Goal: Task Accomplishment & Management: Manage account settings

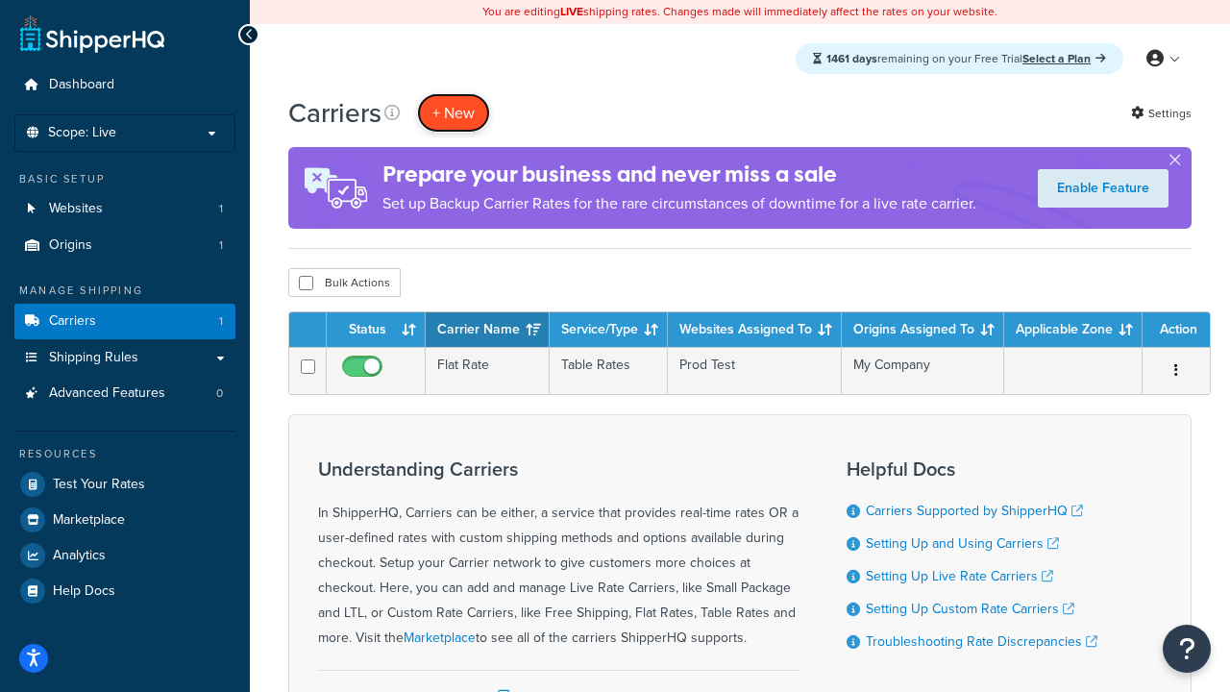
click at [453, 112] on button "+ New" at bounding box center [453, 112] width 73 height 39
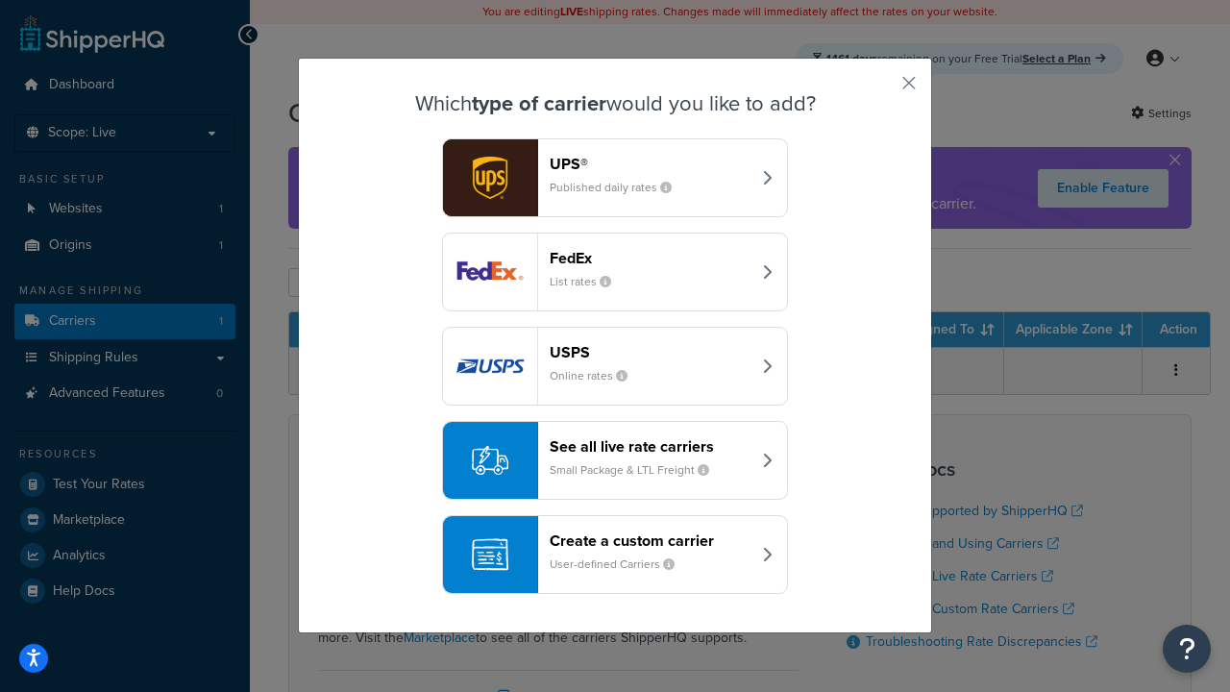
click at [649, 257] on header "FedEx" at bounding box center [650, 258] width 201 height 18
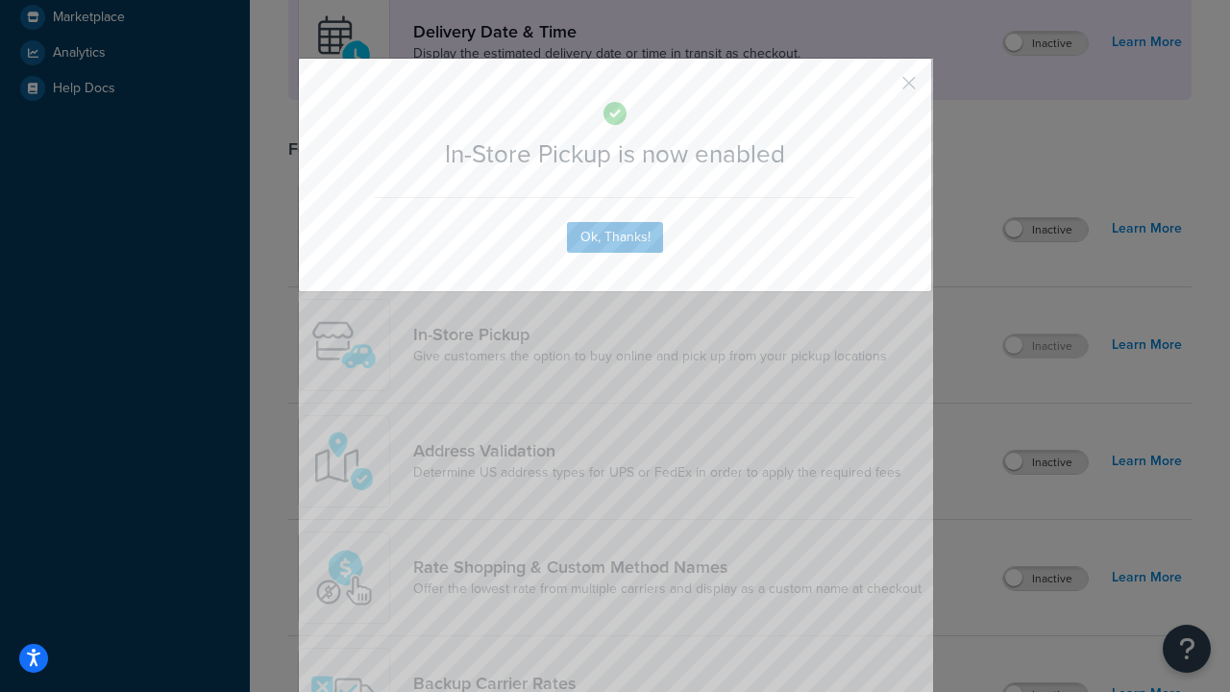
scroll to position [539, 0]
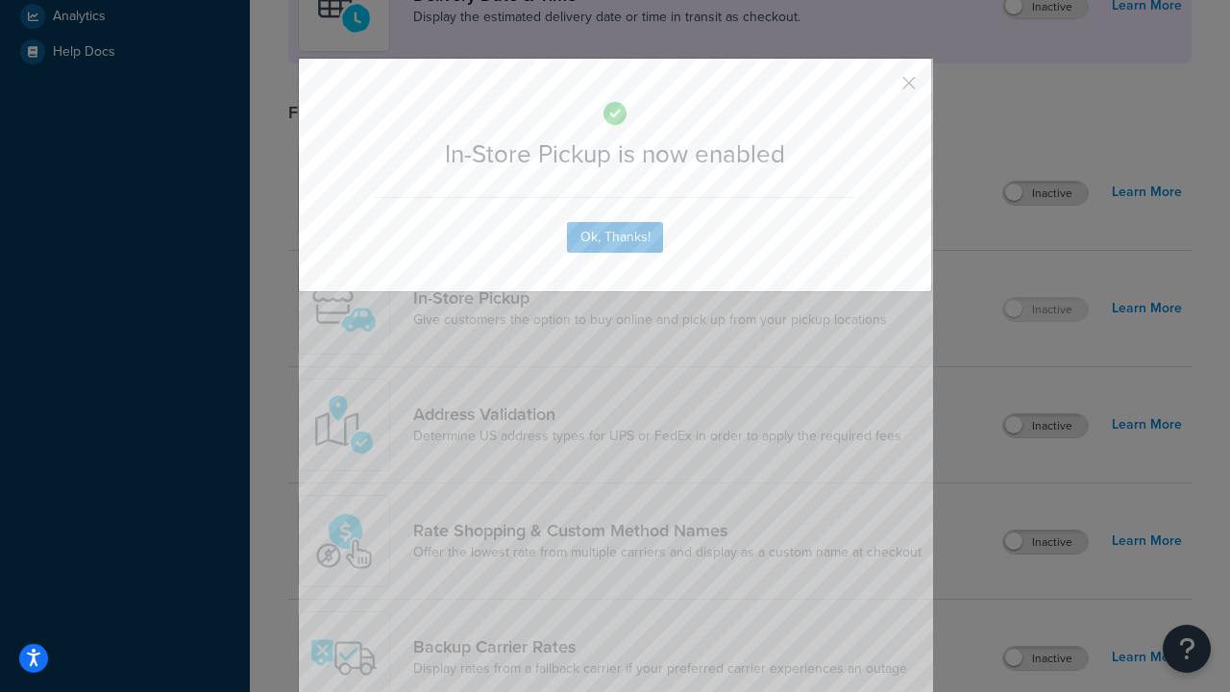
click at [880, 89] on button "button" at bounding box center [880, 89] width 5 height 5
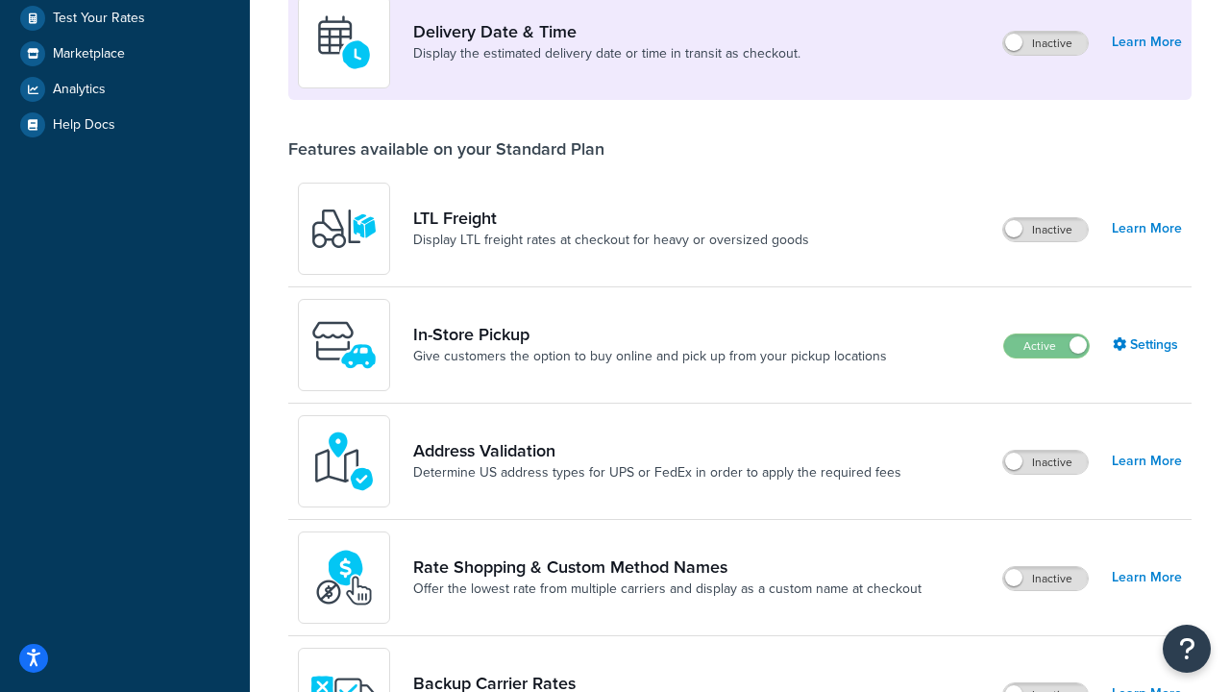
scroll to position [466, 0]
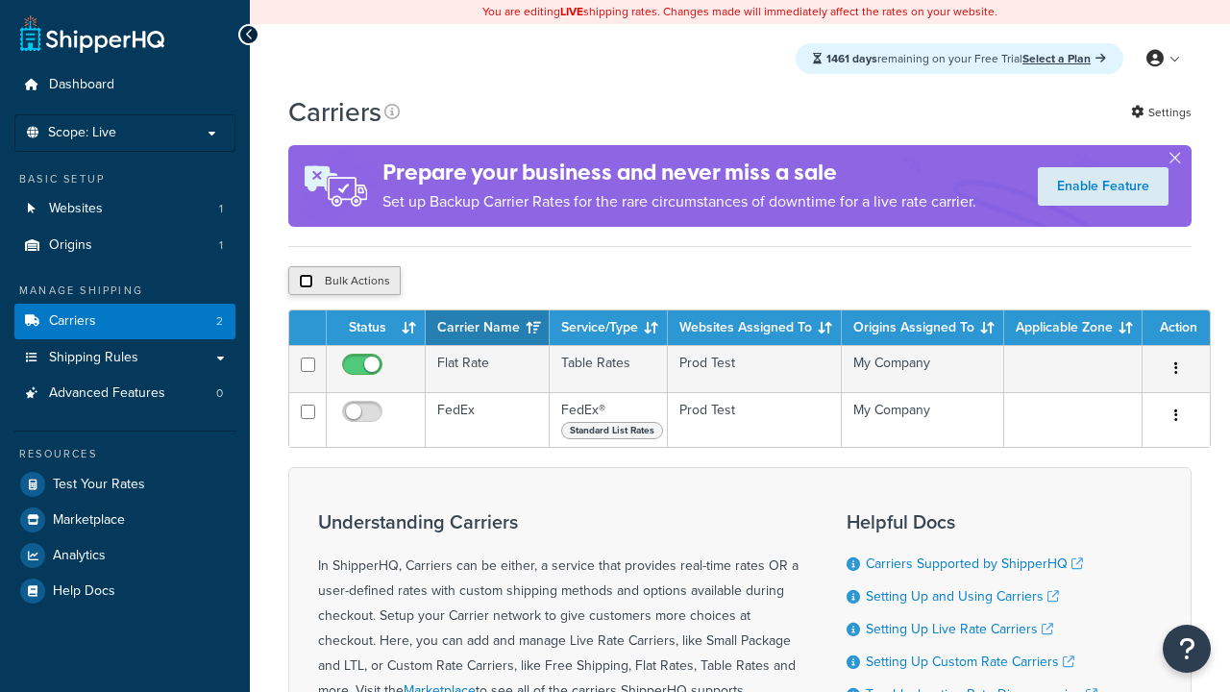
click at [306, 283] on input "checkbox" at bounding box center [306, 281] width 14 height 14
checkbox input "true"
click at [0, 0] on button "Delete" at bounding box center [0, 0] width 0 height 0
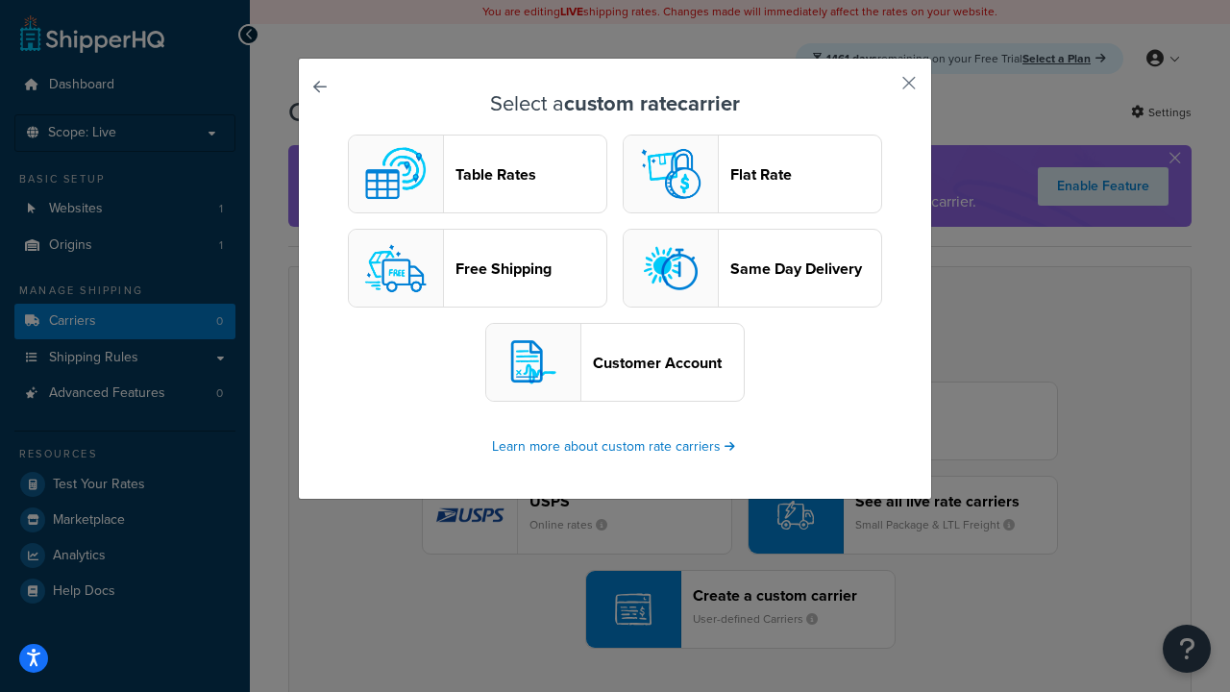
click at [478, 174] on header "Table Rates" at bounding box center [530, 174] width 151 height 18
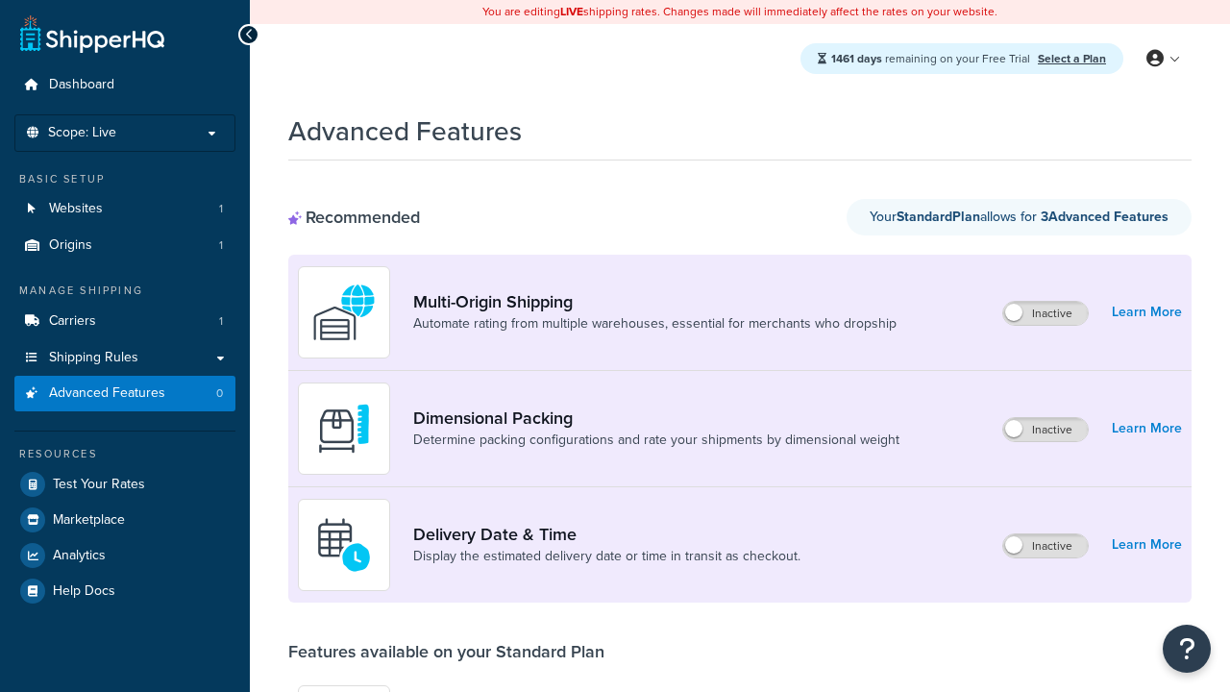
scroll to position [534, 0]
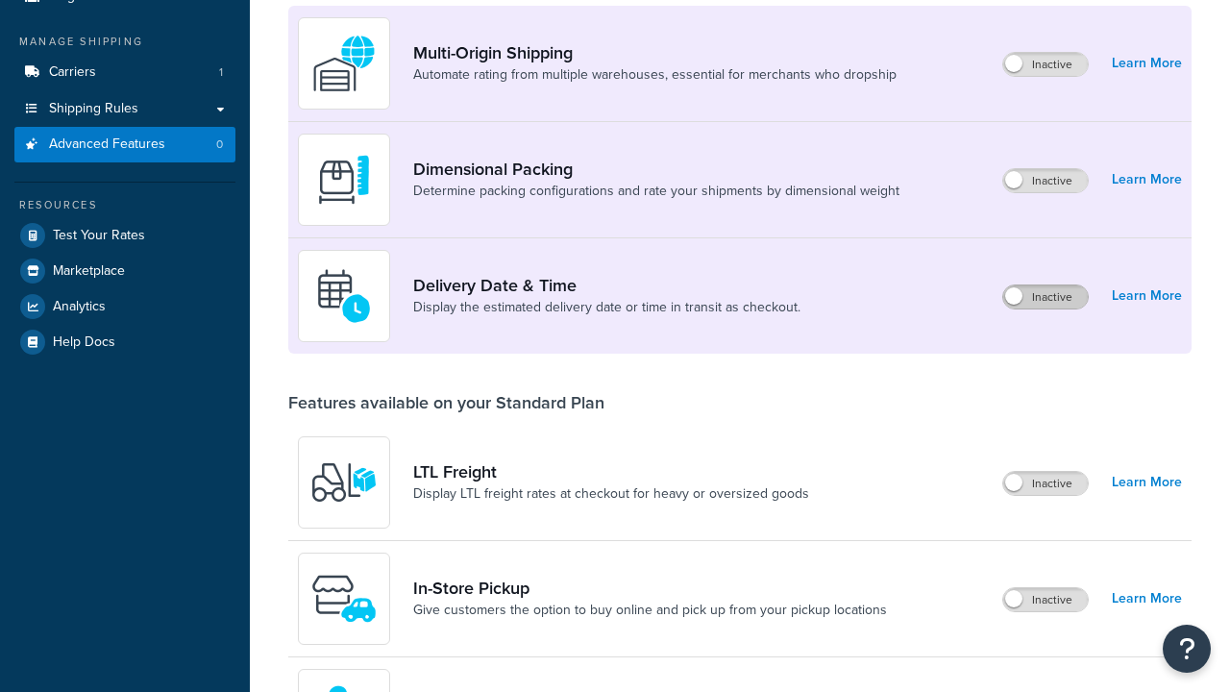
click at [1045, 285] on label "Inactive" at bounding box center [1045, 296] width 85 height 23
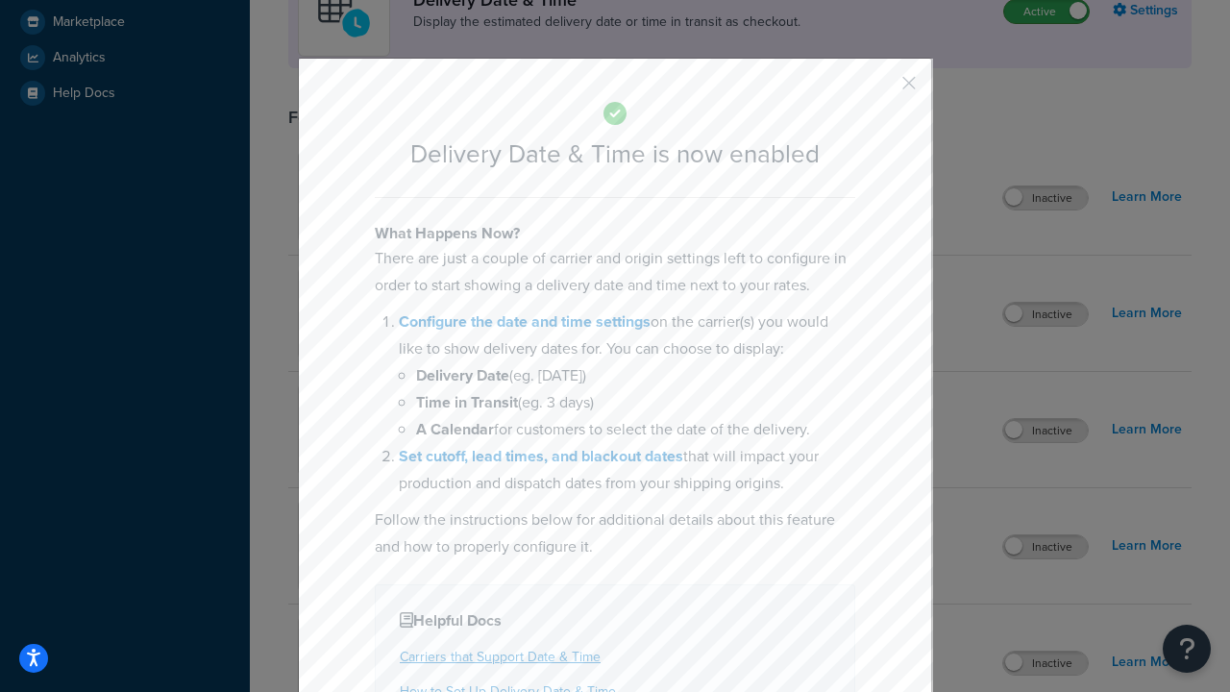
scroll to position [571, 0]
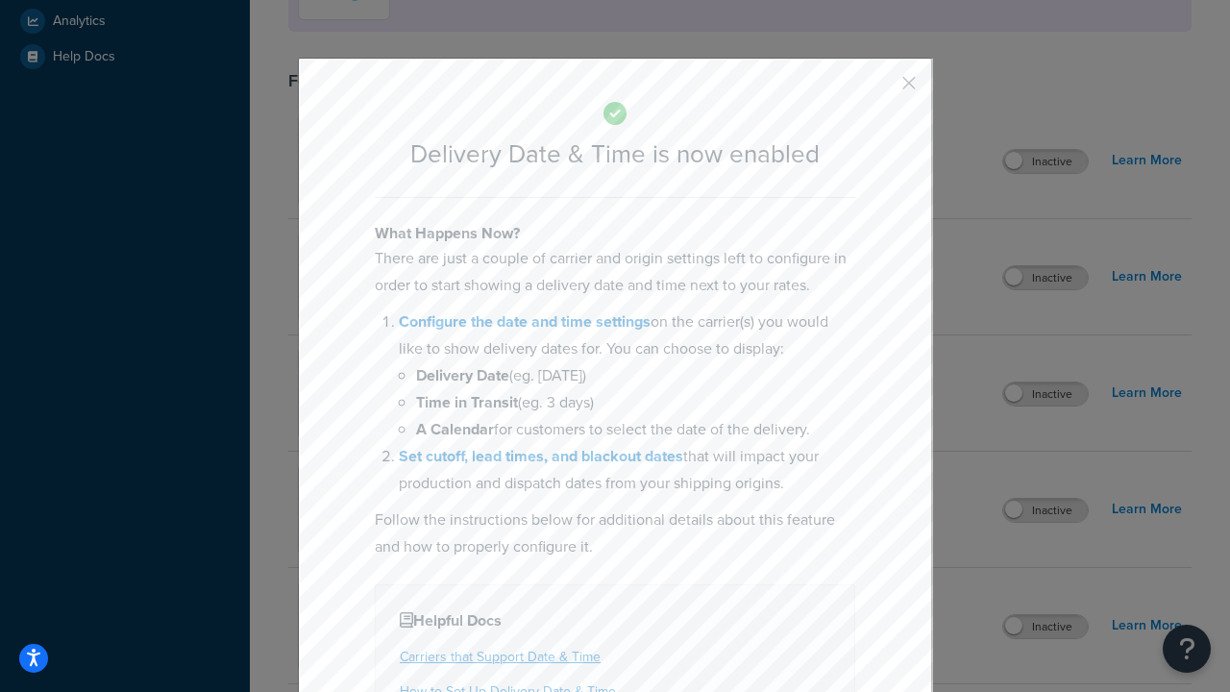
click at [880, 89] on button "button" at bounding box center [880, 89] width 5 height 5
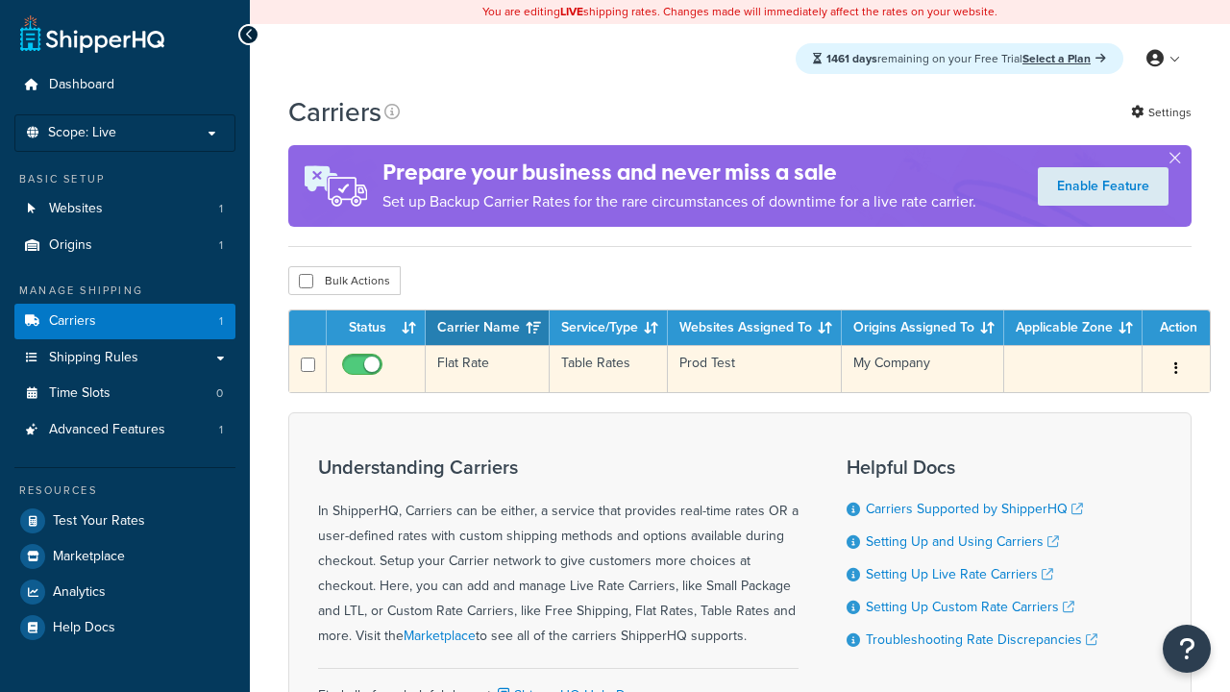
click at [487, 369] on td "Flat Rate" at bounding box center [488, 368] width 124 height 47
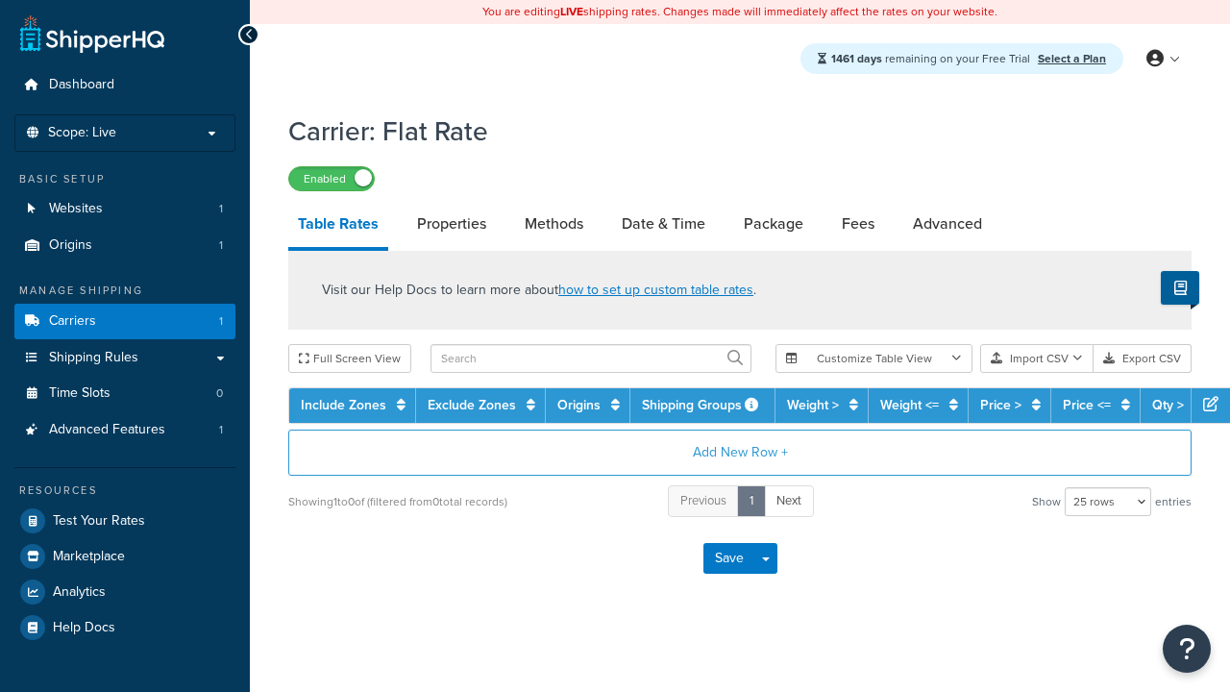
select select "25"
click at [663, 225] on link "Date & Time" at bounding box center [663, 224] width 103 height 46
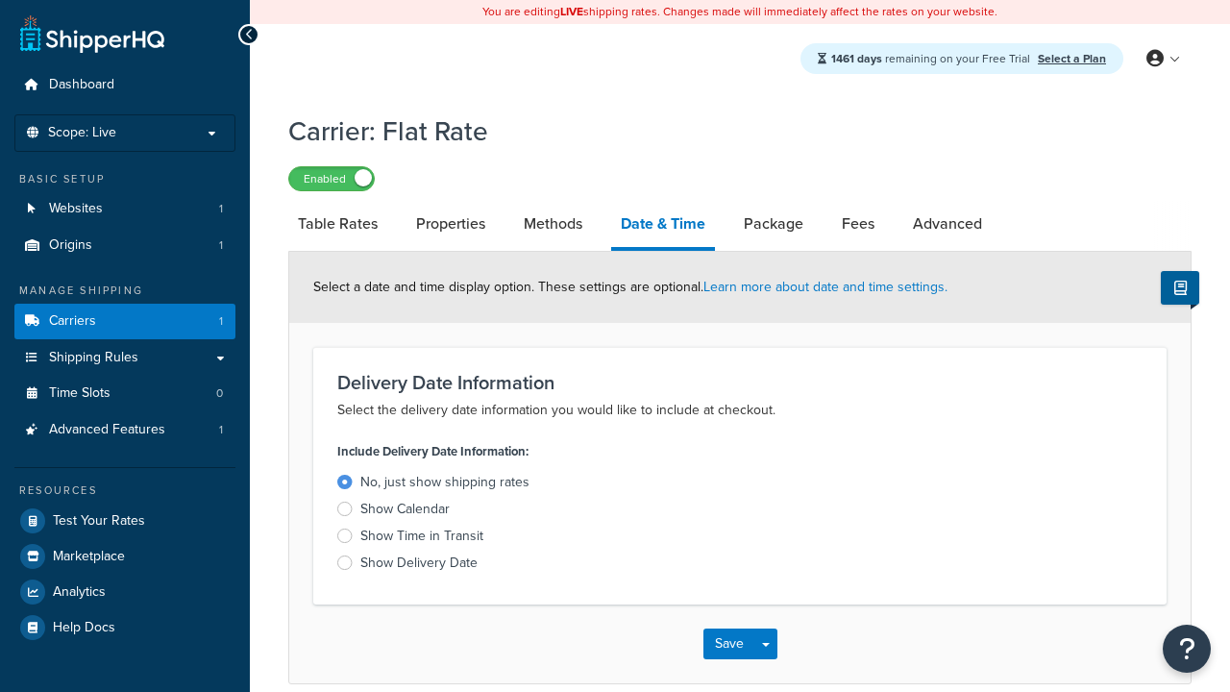
click at [404, 512] on div "Show Calendar" at bounding box center [404, 509] width 89 height 19
click at [0, 0] on input "Show Calendar" at bounding box center [0, 0] width 0 height 0
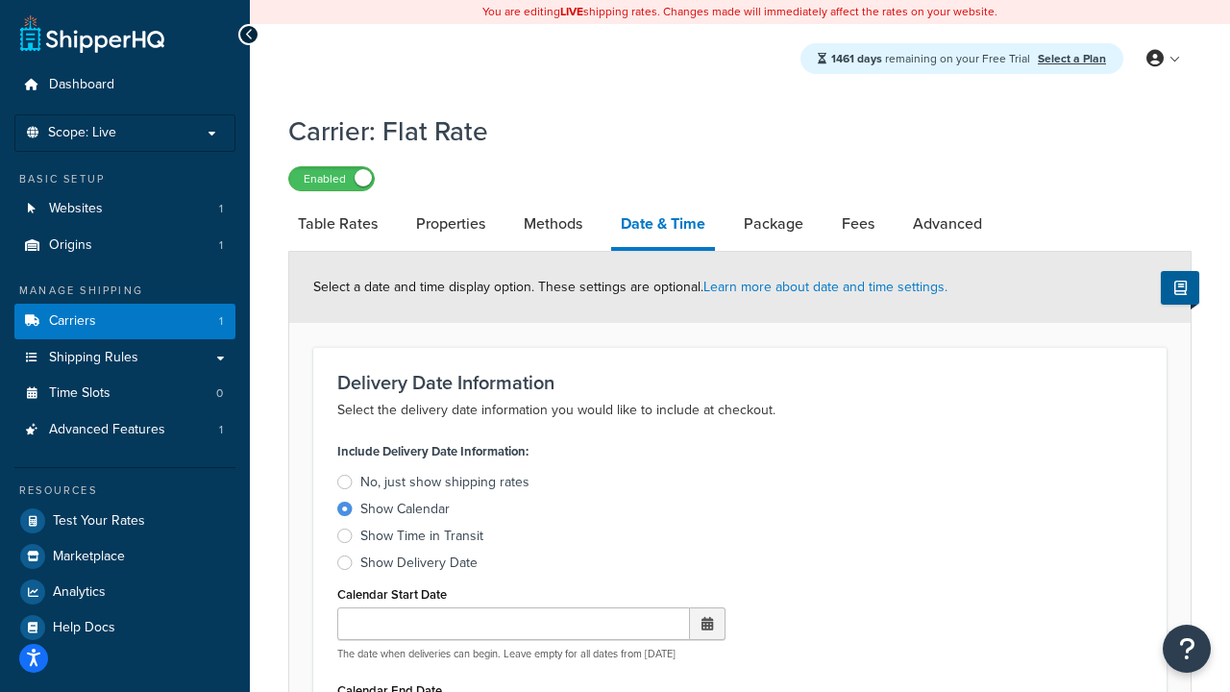
click at [404, 512] on div "Show Calendar" at bounding box center [404, 509] width 89 height 19
click at [0, 0] on input "Show Calendar" at bounding box center [0, 0] width 0 height 0
type input "07/29/2025"
type input "07/29/2026"
type input "30"
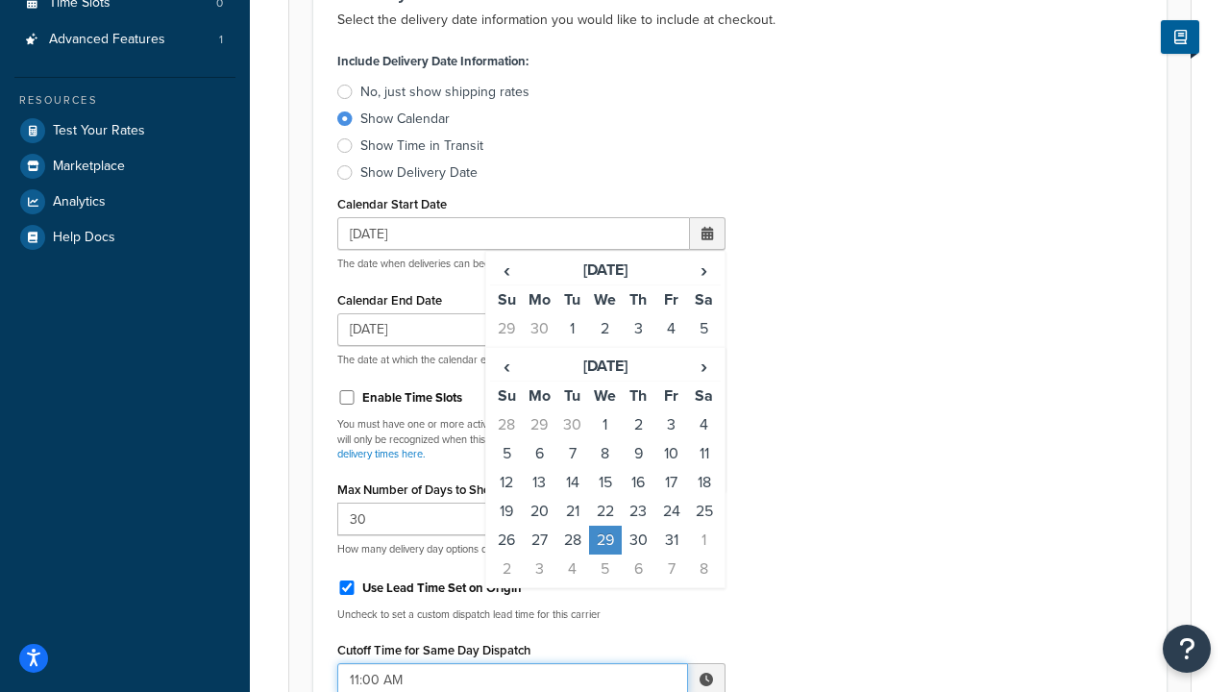
type input "11:00 AM"
type input "5"
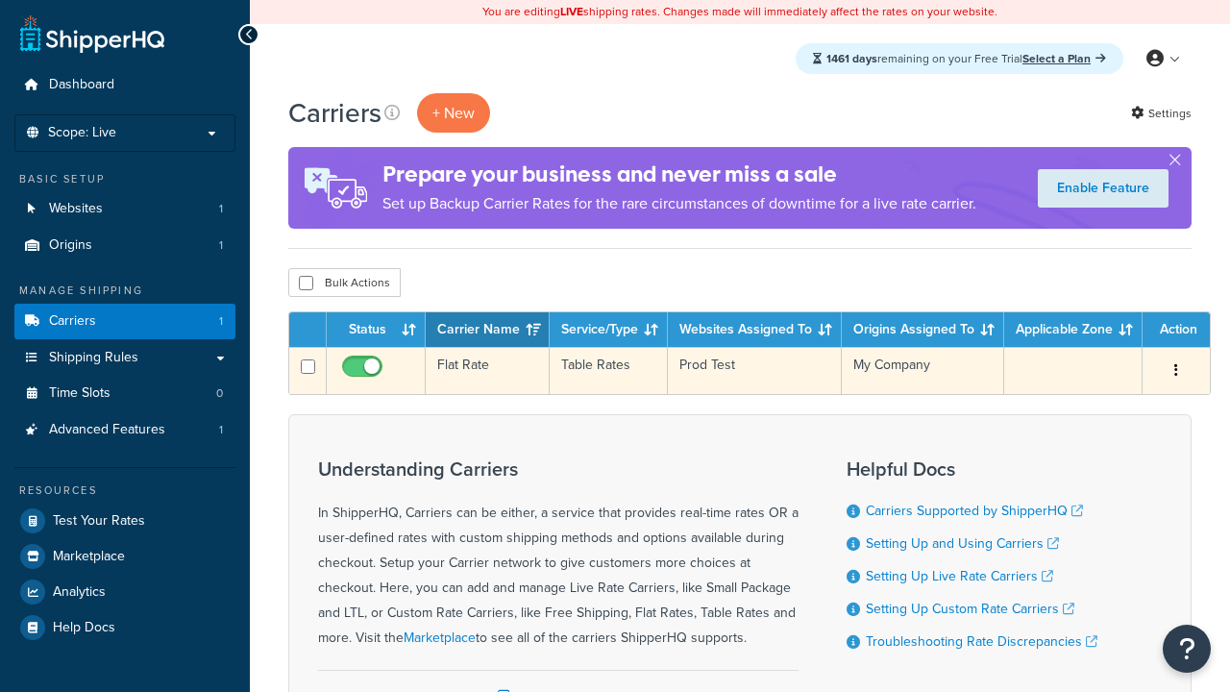
click at [487, 371] on td "Flat Rate" at bounding box center [488, 370] width 124 height 47
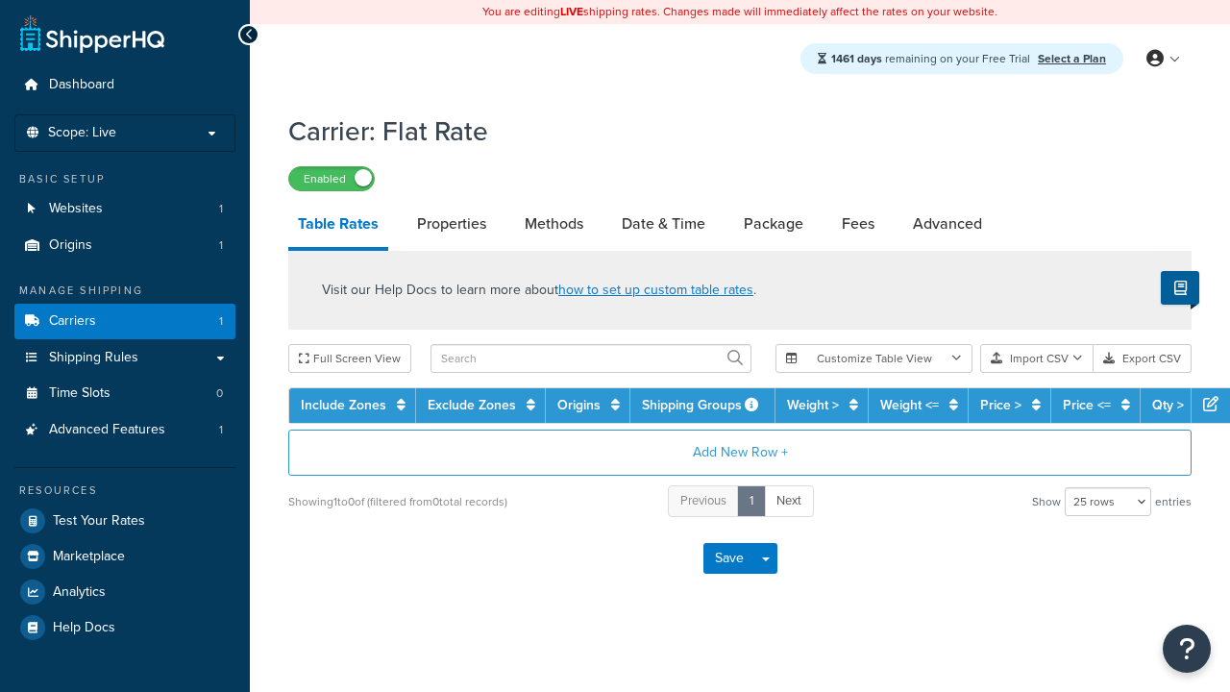
select select "25"
click at [663, 225] on link "Date & Time" at bounding box center [663, 224] width 103 height 46
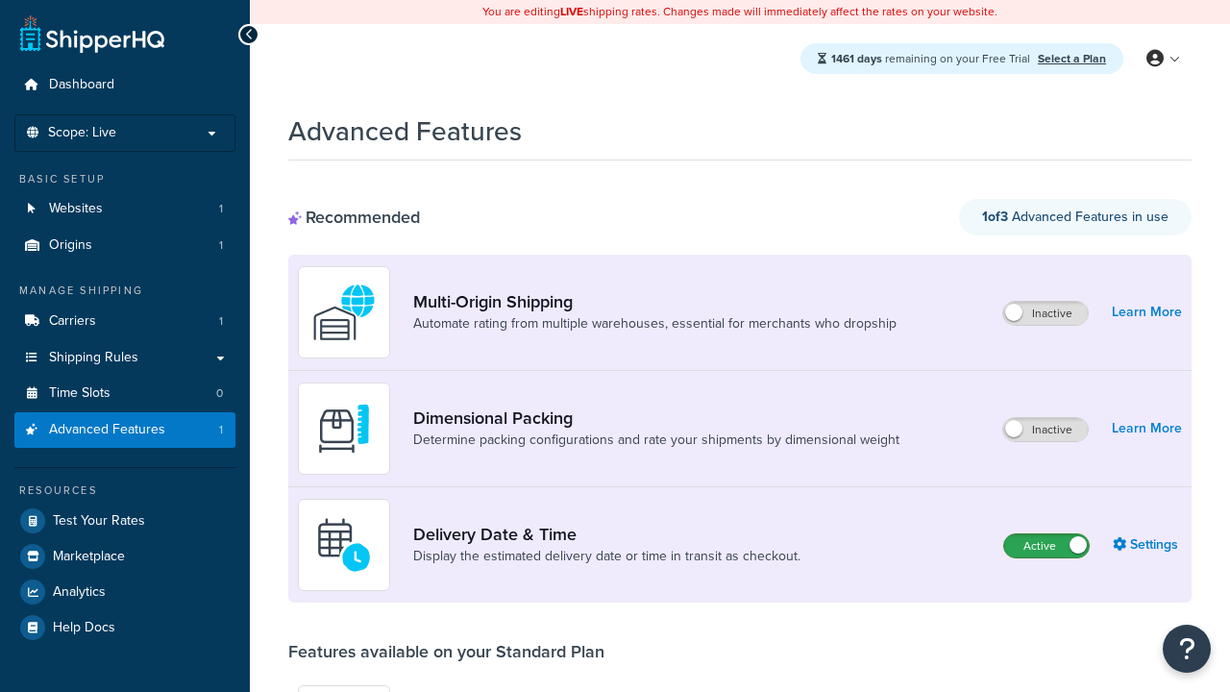
click at [1046, 546] on label "Active" at bounding box center [1046, 545] width 85 height 23
